Goal: Information Seeking & Learning: Compare options

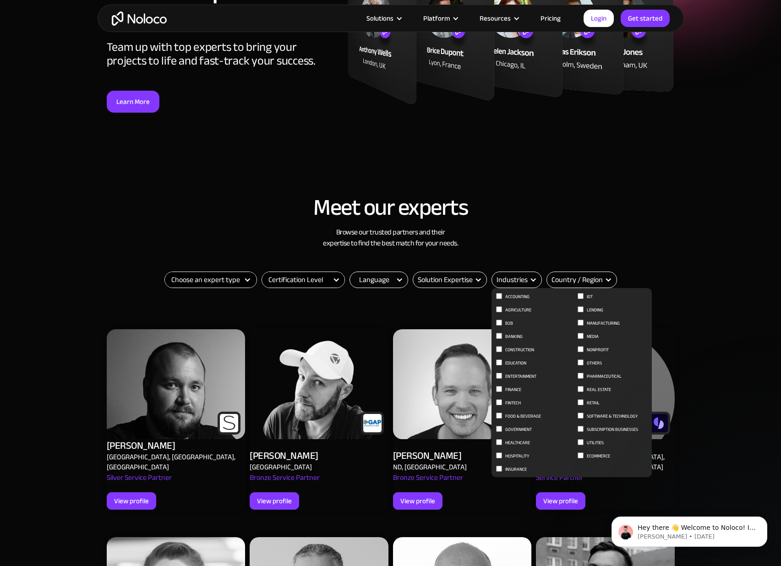
click at [521, 280] on div "Industries" at bounding box center [512, 279] width 31 height 11
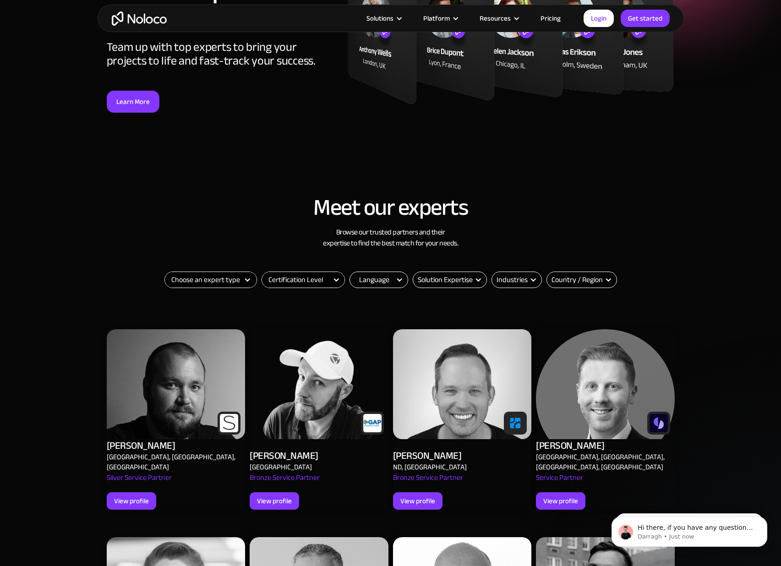
click at [292, 285] on select "Certification Level Not Certified Certified Expert Level 1" at bounding box center [303, 280] width 82 height 16
click at [262, 272] on select "Certification Level Not Certified Certified Expert Level 1" at bounding box center [303, 280] width 82 height 16
click at [225, 280] on select "Choose an expert type Agency Freelancer" at bounding box center [211, 280] width 92 height 16
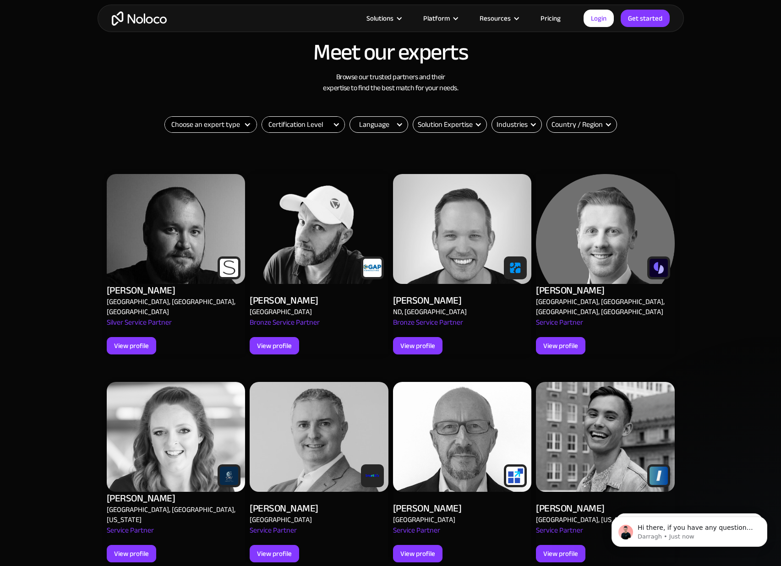
scroll to position [303, 0]
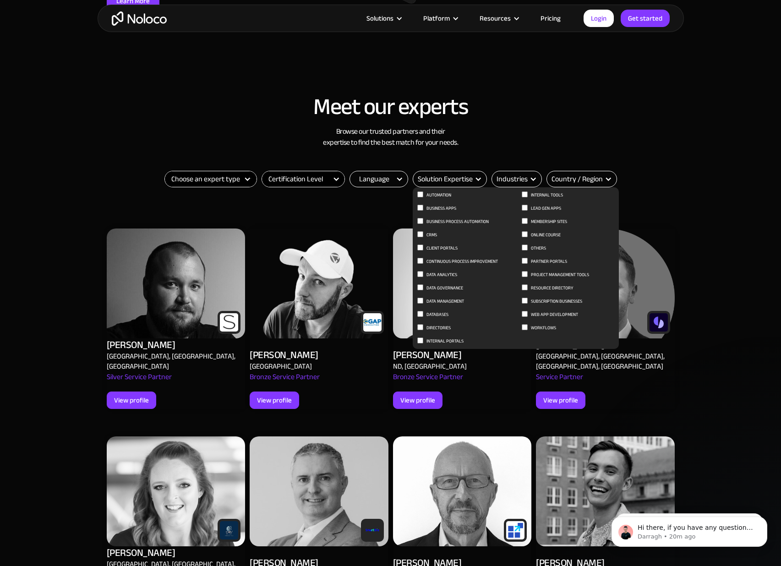
click at [437, 250] on span "Client Portals" at bounding box center [442, 248] width 31 height 11
click at [423, 197] on input "Client Portals" at bounding box center [420, 195] width 6 height 6
checkbox input "true"
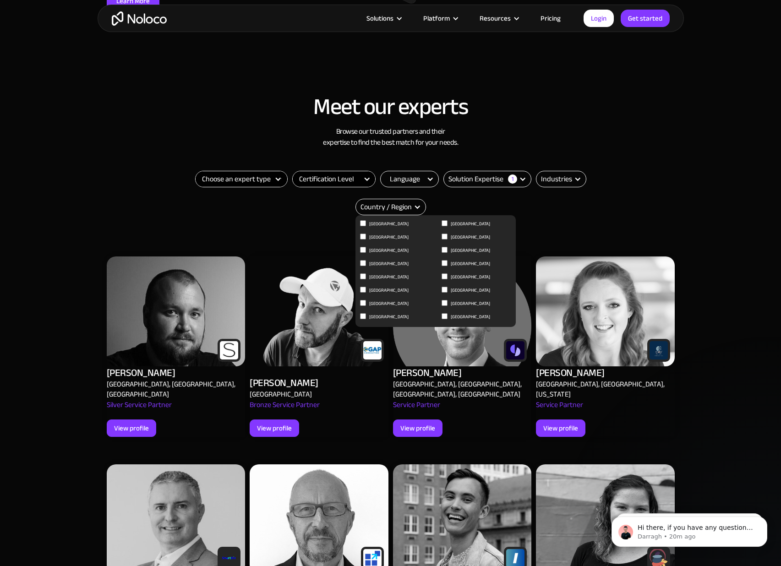
click at [391, 213] on div "Country / Region" at bounding box center [386, 207] width 51 height 11
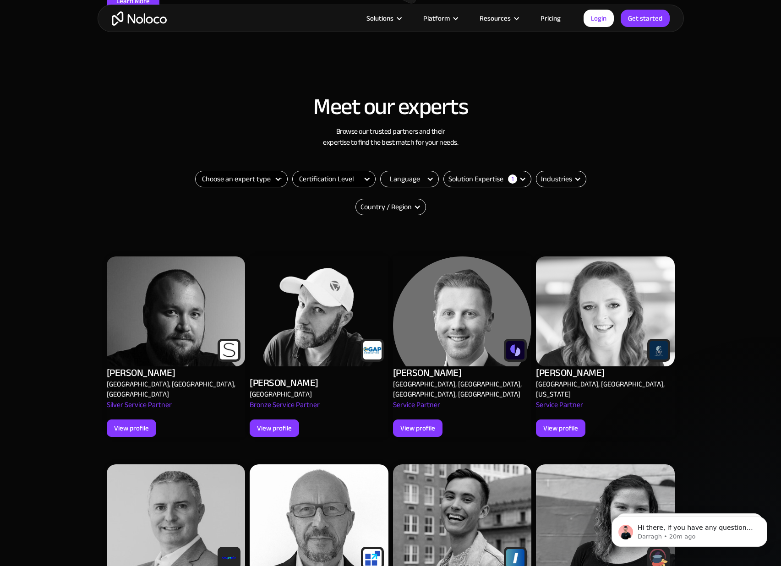
click at [391, 213] on div "Country / Region" at bounding box center [386, 207] width 51 height 11
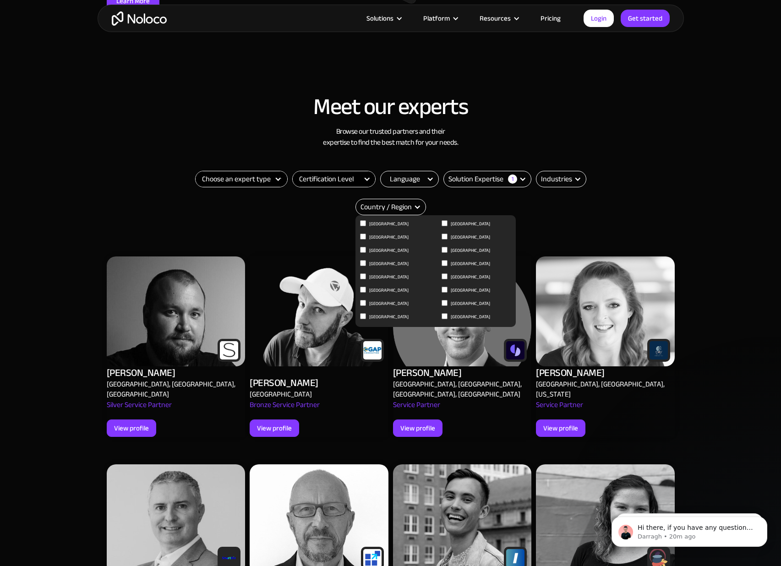
click at [391, 212] on div "Country / Region" at bounding box center [386, 207] width 51 height 11
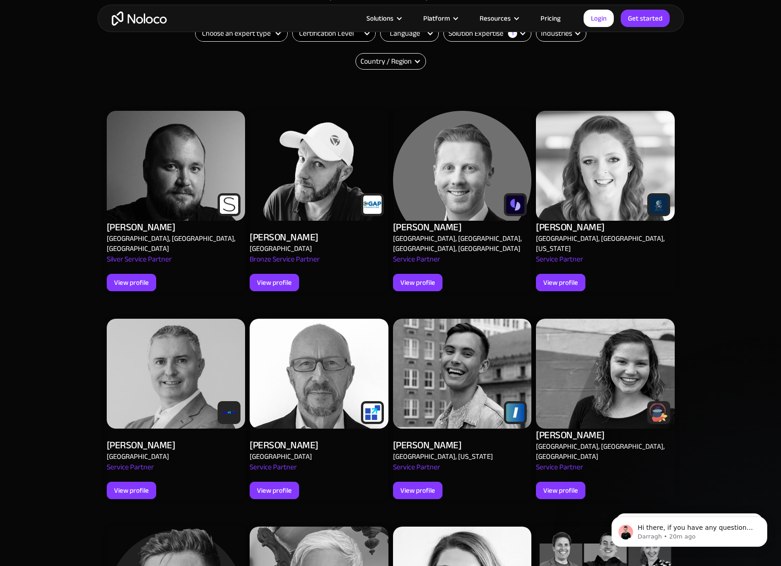
scroll to position [199, 0]
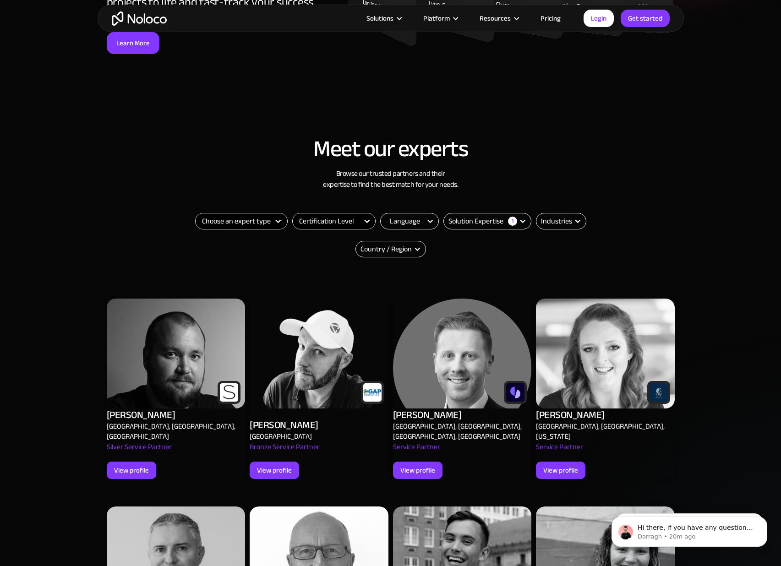
click at [269, 220] on select "Choose an expert type Agency Freelancer" at bounding box center [242, 222] width 92 height 16
click at [196, 214] on select "Choose an expert type Agency Freelancer" at bounding box center [242, 222] width 92 height 16
click at [304, 225] on select "Certification Level Not Certified Certified Expert Level 1" at bounding box center [334, 222] width 82 height 16
click at [293, 214] on select "Certification Level Not Certified Certified Expert Level 1" at bounding box center [334, 222] width 82 height 16
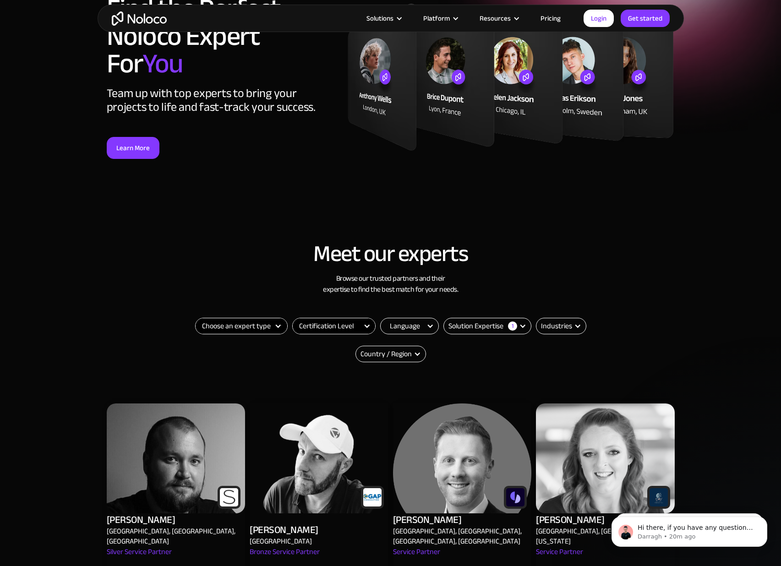
scroll to position [100, 0]
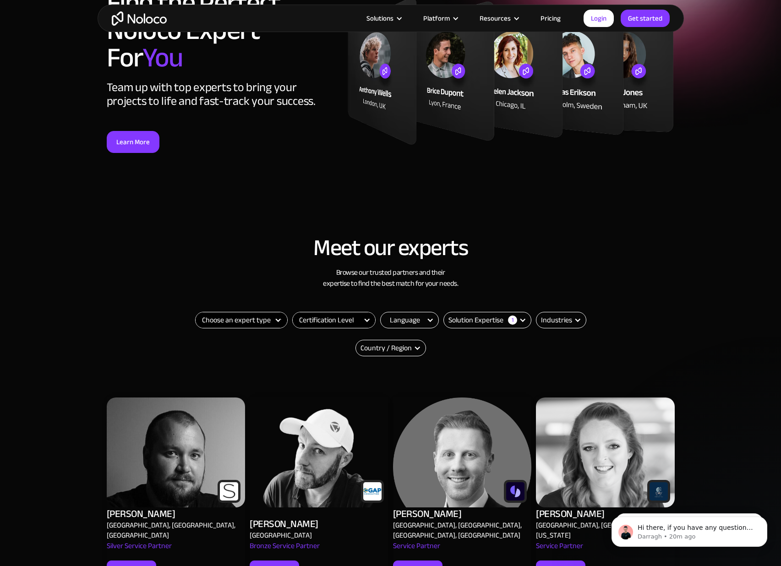
click at [254, 322] on select "Choose an expert type Agency Freelancer" at bounding box center [242, 320] width 92 height 16
select select "Freelancer"
click at [196, 312] on select "Choose an expert type Agency Freelancer" at bounding box center [242, 320] width 92 height 16
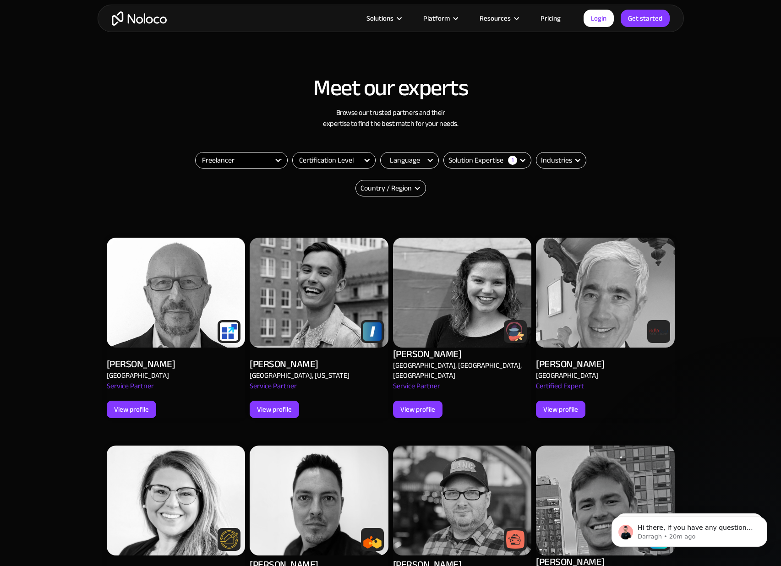
scroll to position [262, 0]
